Goal: Find specific page/section: Find specific page/section

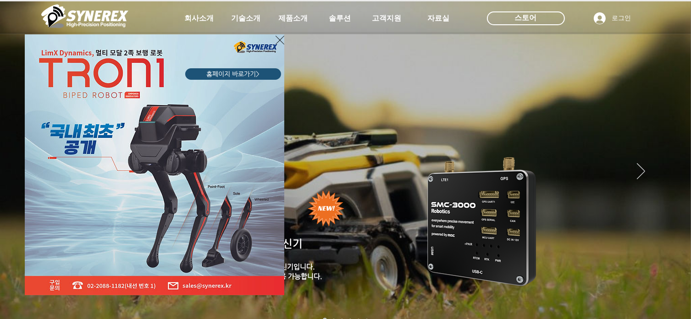
click at [640, 170] on div "LimX Dinamics" at bounding box center [345, 159] width 691 height 319
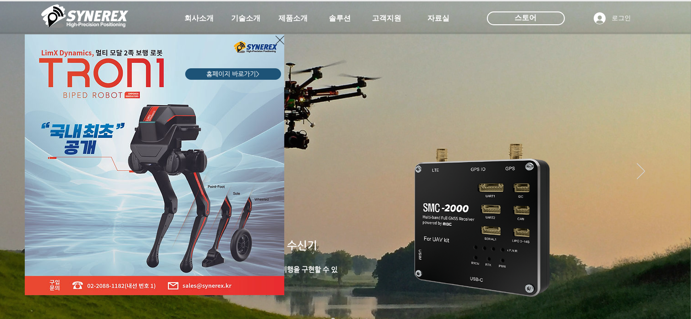
click at [640, 170] on div "LimX Dinamics" at bounding box center [345, 159] width 691 height 319
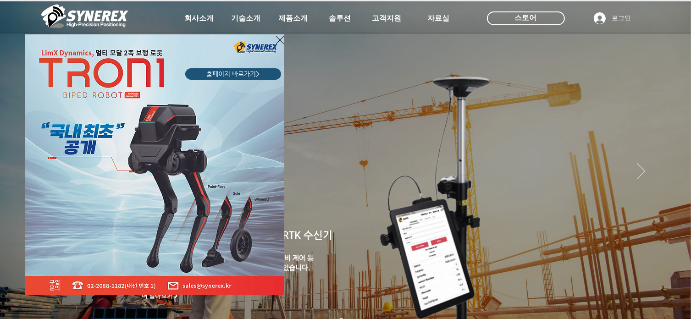
click at [281, 39] on icon "사이트로 돌아가기" at bounding box center [280, 39] width 9 height 11
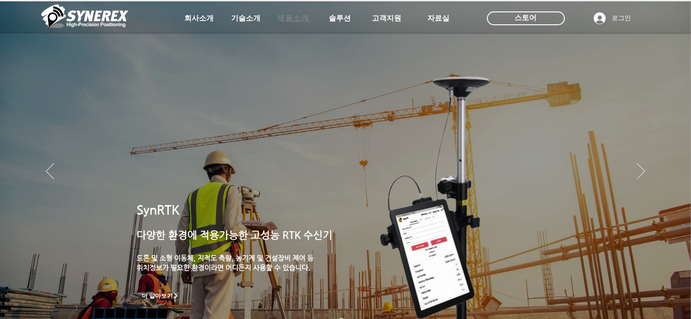
click at [297, 14] on span "제품소개" at bounding box center [293, 19] width 32 height 10
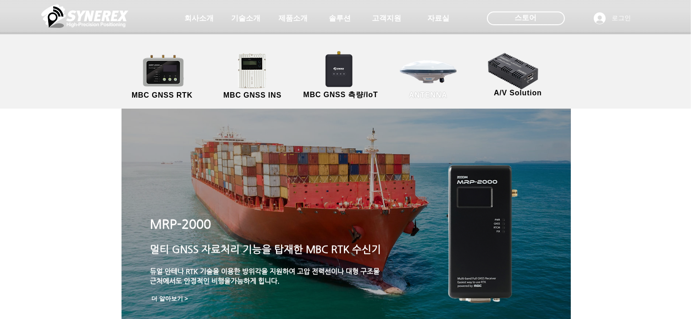
click at [413, 68] on link "ANTENNA" at bounding box center [428, 77] width 83 height 48
